Goal: Check status: Check status

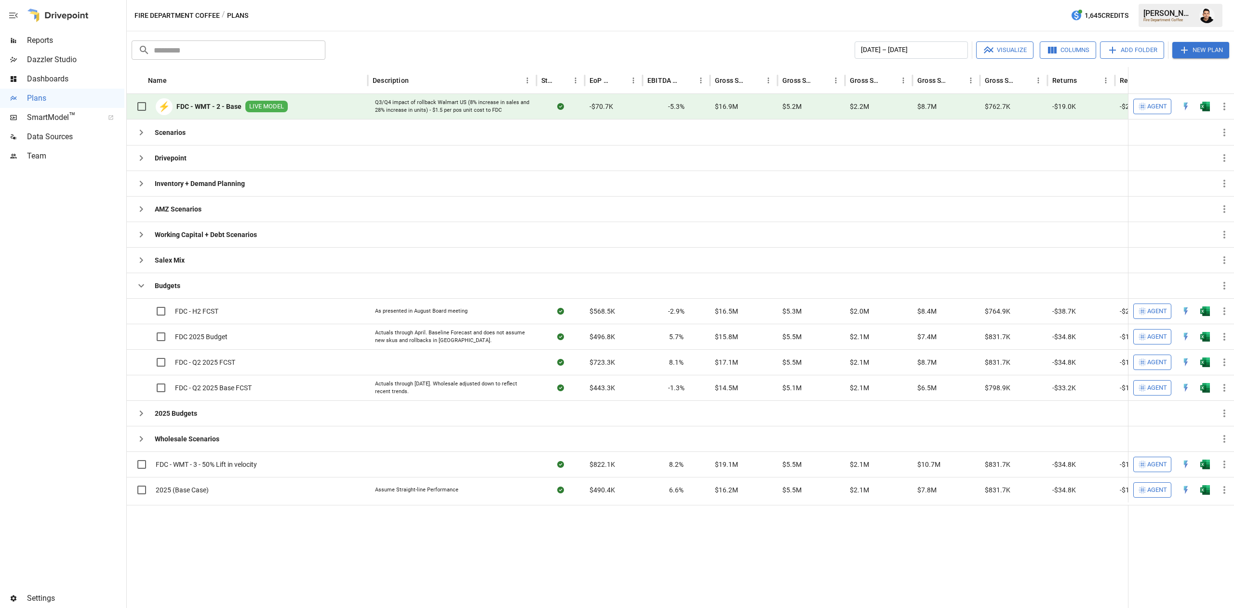
click at [66, 35] on span "Reports" at bounding box center [75, 41] width 97 height 12
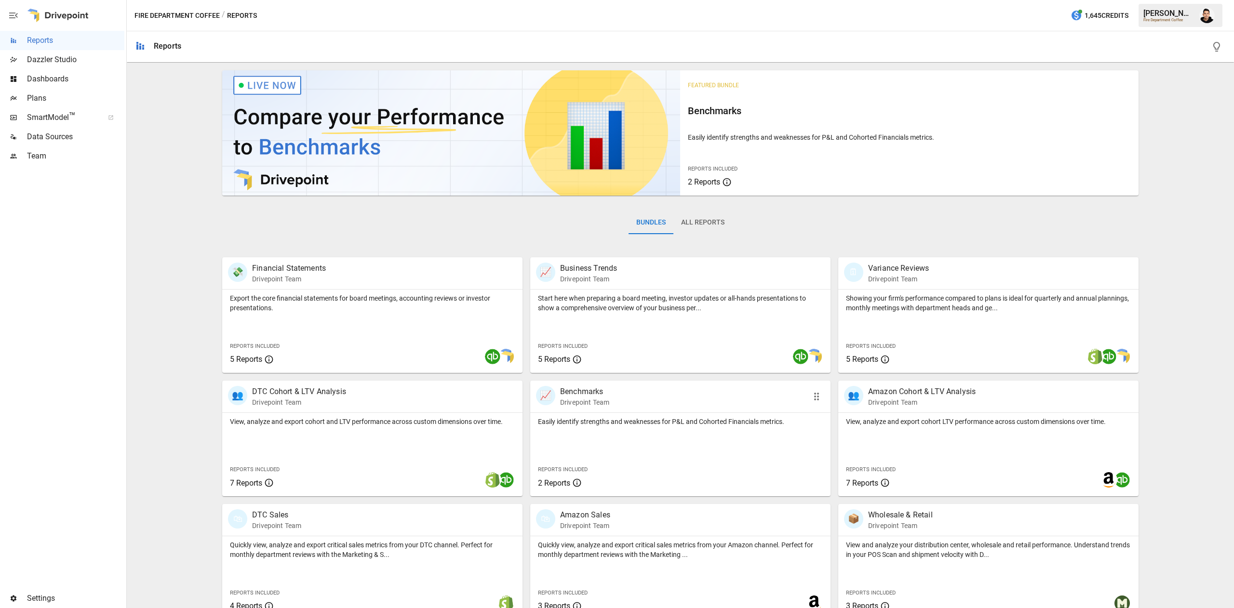
scroll to position [15, 0]
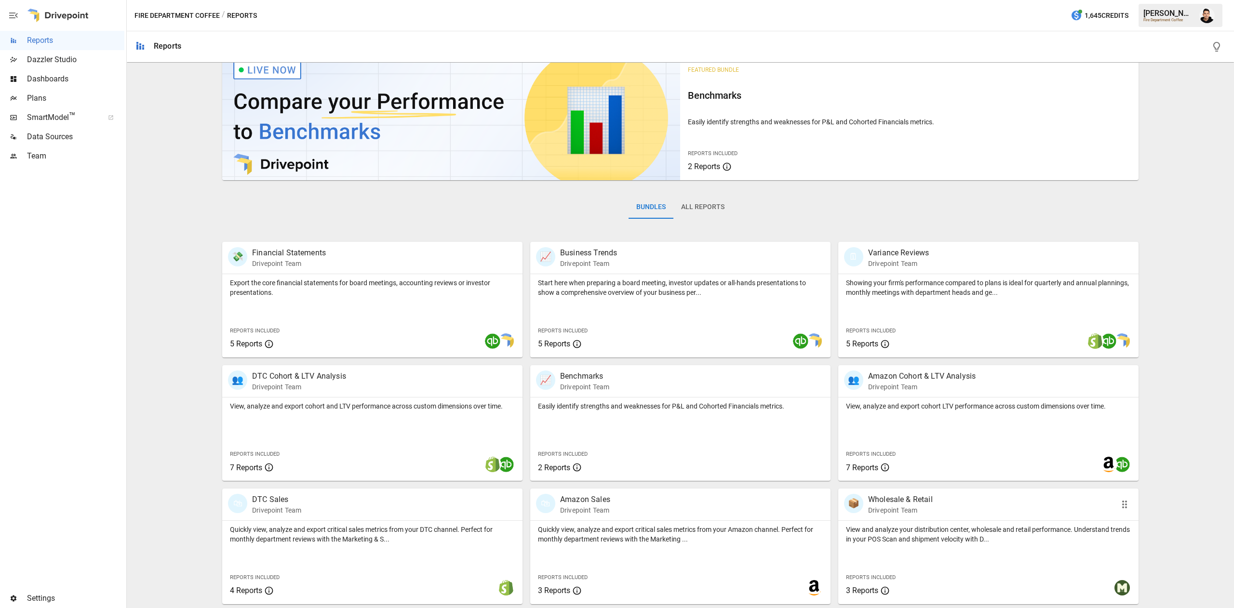
click at [893, 525] on p "View and analyze your distribution center, wholesale and retail performance. Un…" at bounding box center [988, 534] width 285 height 19
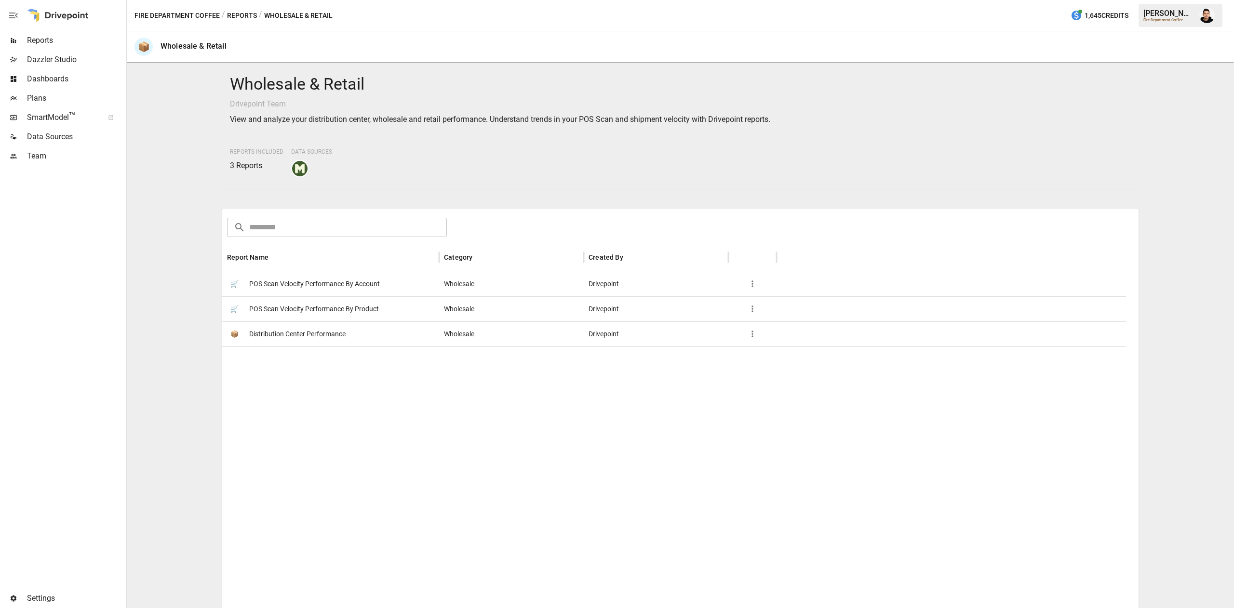
click at [361, 291] on span "POS Scan Velocity Performance By Account" at bounding box center [314, 284] width 131 height 25
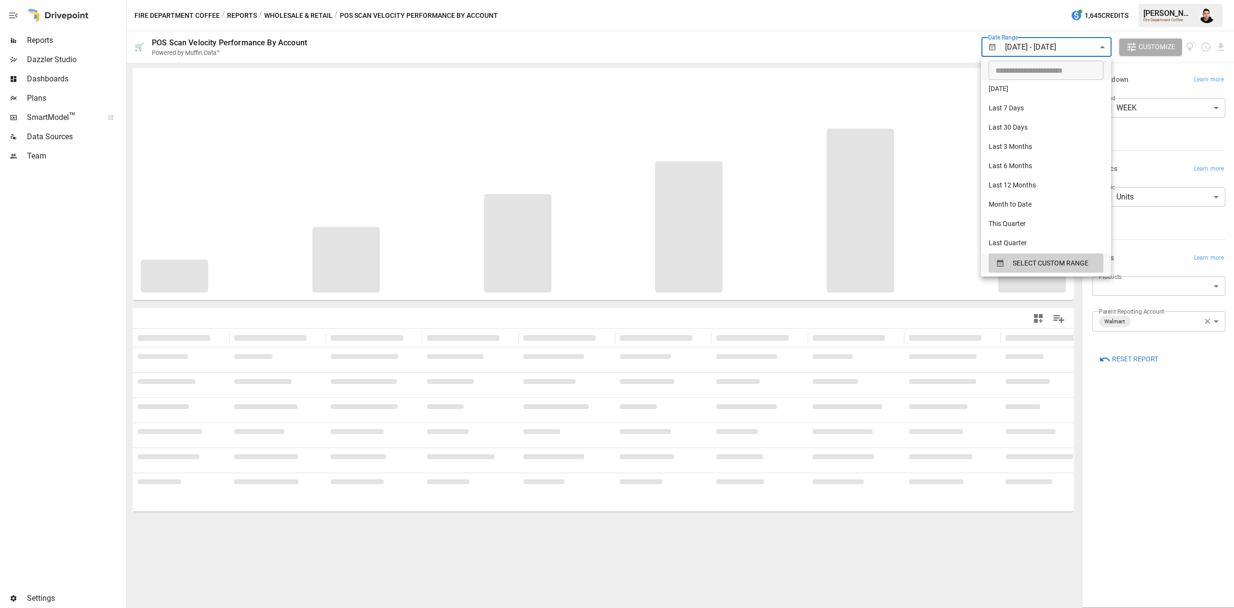
click at [1100, 0] on body "**********" at bounding box center [617, 0] width 1234 height 0
click at [1039, 267] on span "SELECT CUSTOM RANGE" at bounding box center [1050, 263] width 76 height 12
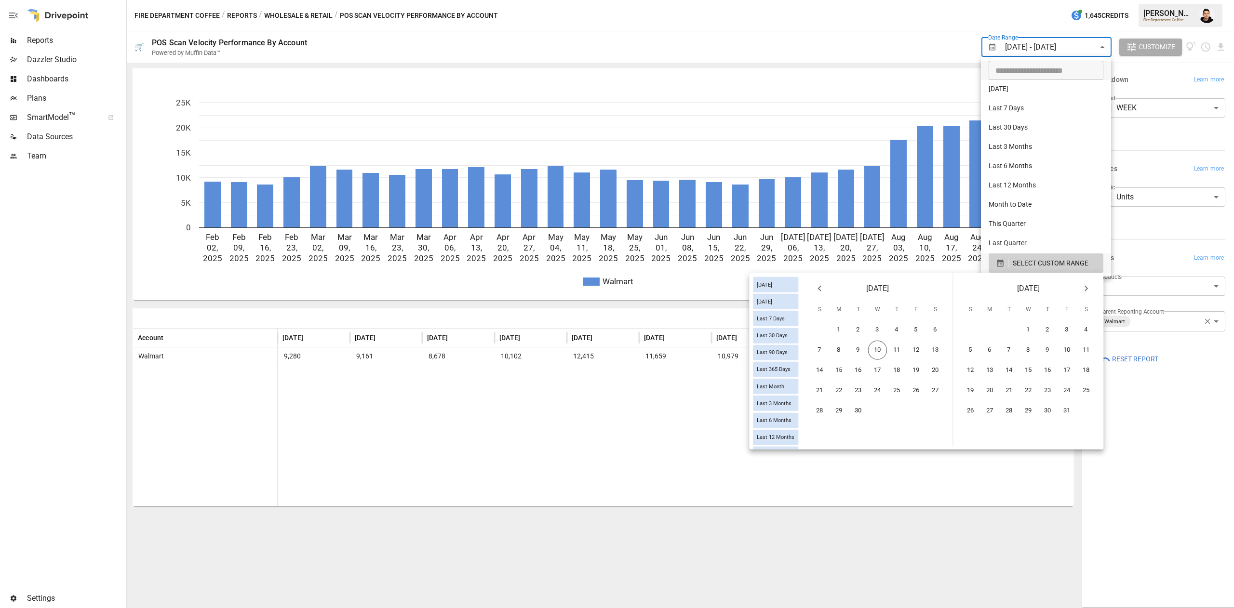
click at [826, 286] on button "Previous month" at bounding box center [819, 288] width 19 height 19
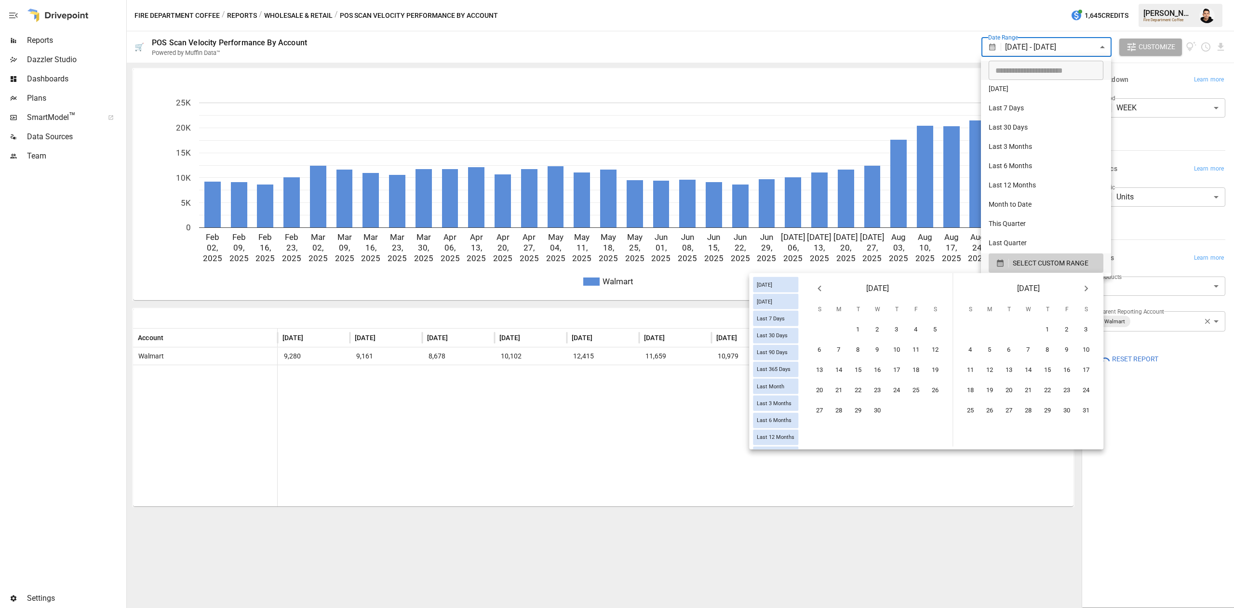
click at [826, 286] on button "Previous month" at bounding box center [819, 288] width 19 height 19
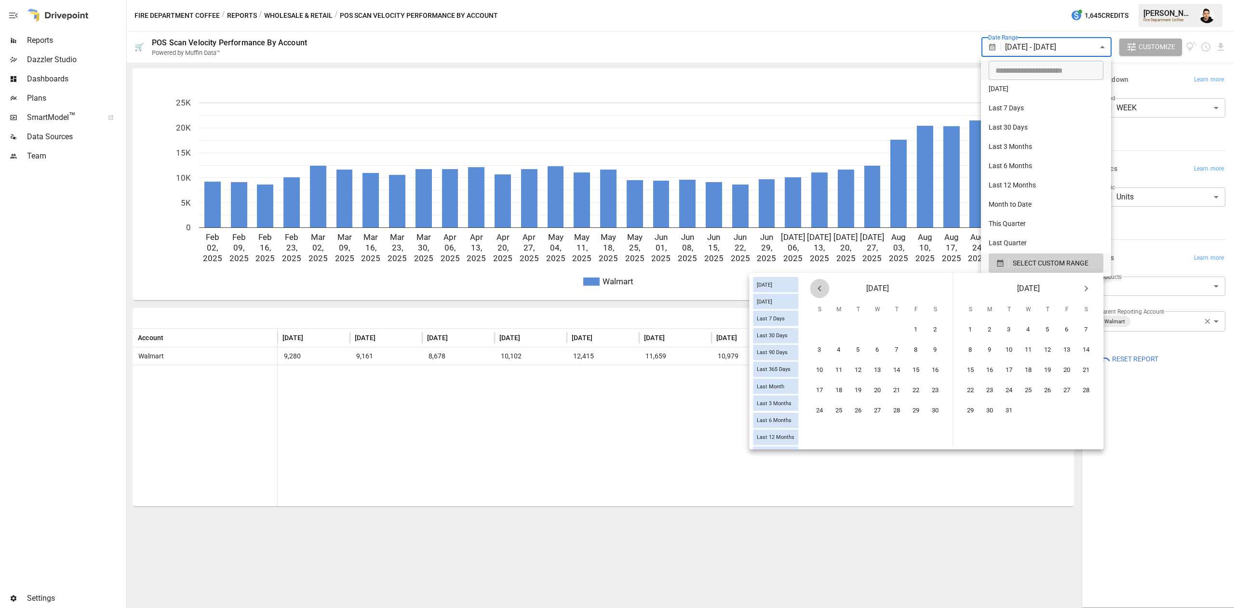
click at [826, 286] on button "Previous month" at bounding box center [819, 288] width 19 height 19
click at [1089, 287] on icon "Next month" at bounding box center [1086, 289] width 12 height 12
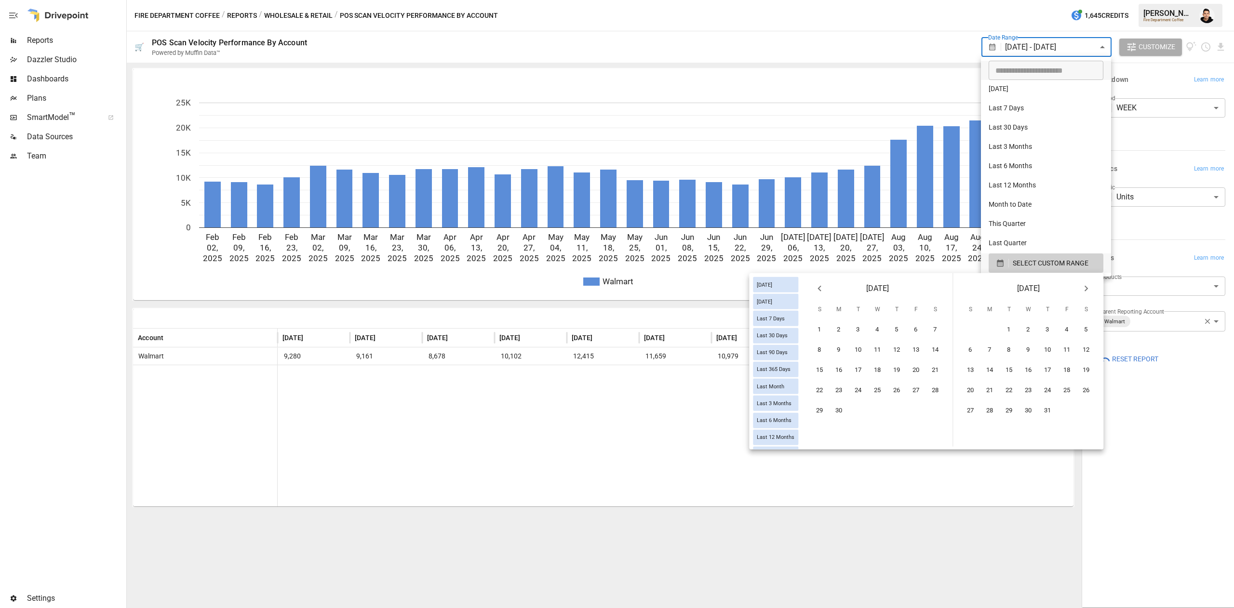
click at [1089, 287] on icon "Next month" at bounding box center [1086, 289] width 12 height 12
click at [933, 329] on button "1" at bounding box center [935, 329] width 19 height 19
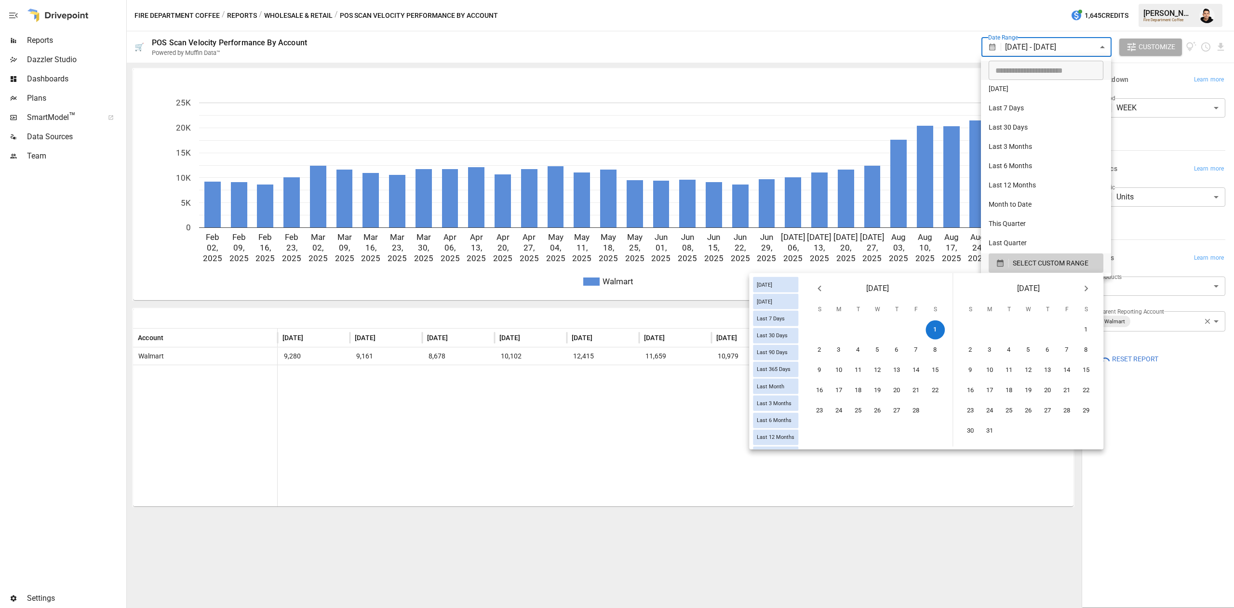
click at [1088, 292] on icon "Next month" at bounding box center [1086, 289] width 12 height 12
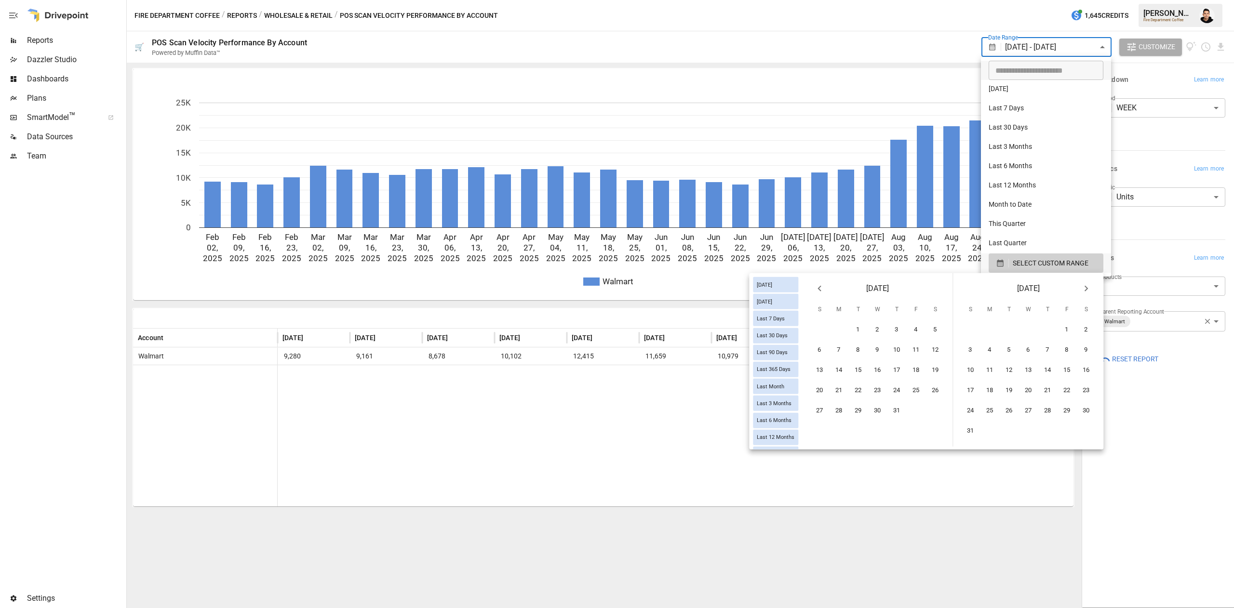
click at [1088, 292] on icon "Next month" at bounding box center [1086, 289] width 12 height 12
click at [816, 284] on icon "Previous month" at bounding box center [819, 289] width 12 height 12
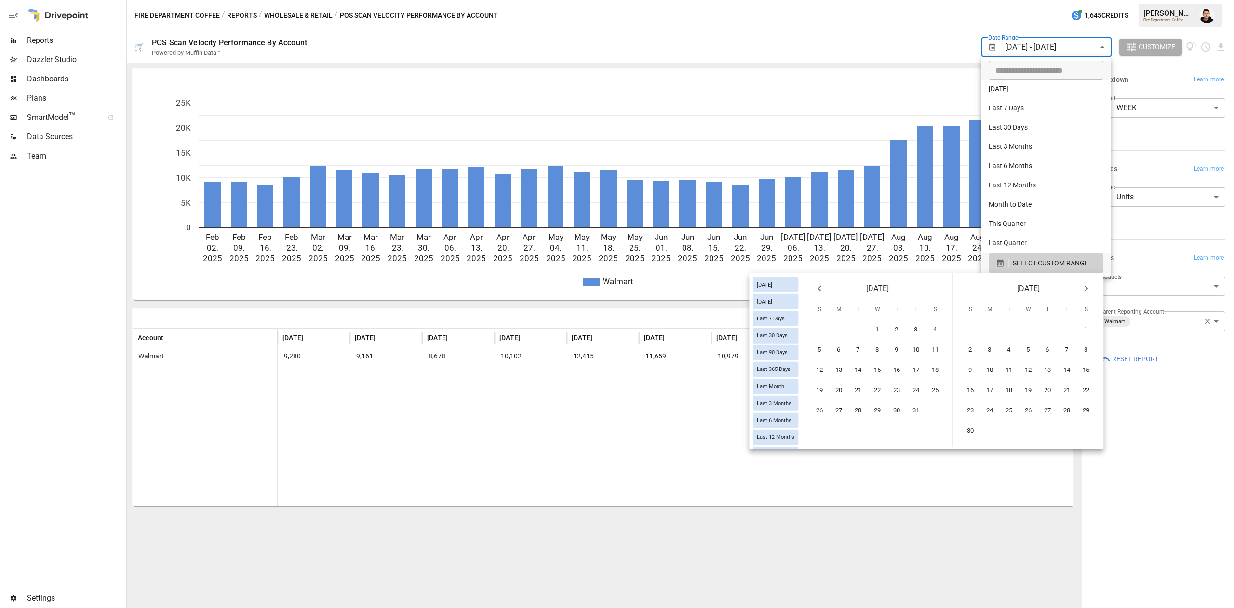
click at [816, 284] on icon "Previous month" at bounding box center [819, 289] width 12 height 12
click at [877, 352] on button "10" at bounding box center [877, 350] width 19 height 19
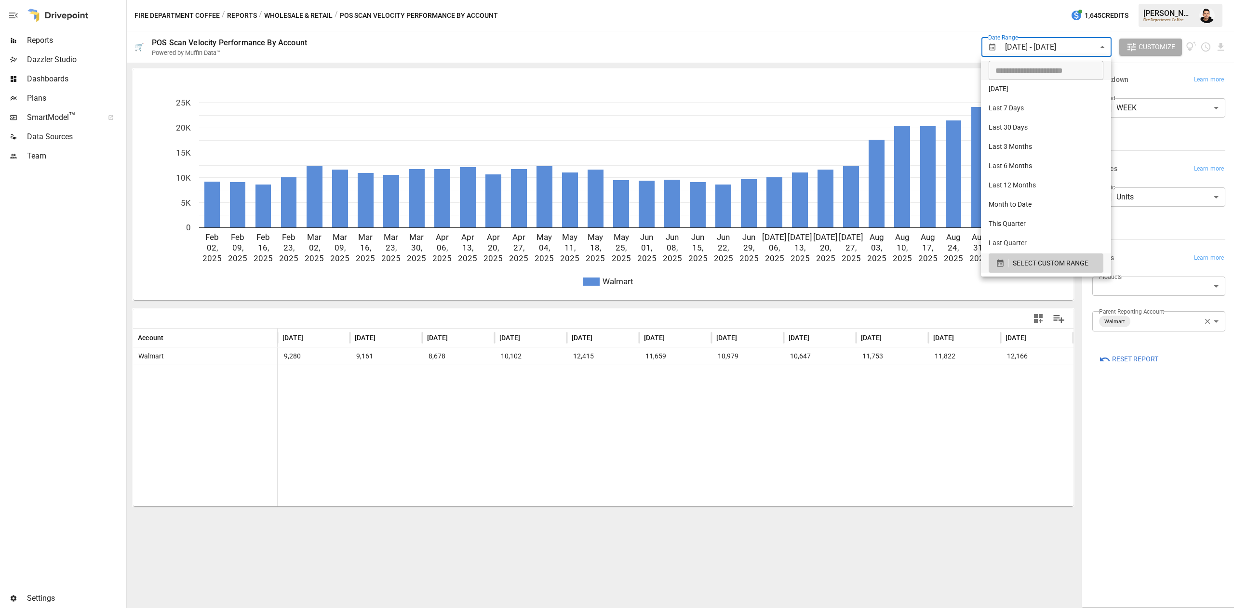
click at [864, 41] on div at bounding box center [617, 304] width 1234 height 608
